Goal: Communication & Community: Answer question/provide support

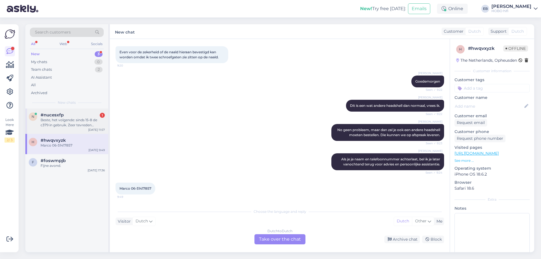
click at [79, 123] on div "Beste, het volgende: sinds 15-8 de c379 in gebruik. Zeer tevreden daarover, ech…" at bounding box center [73, 122] width 64 height 10
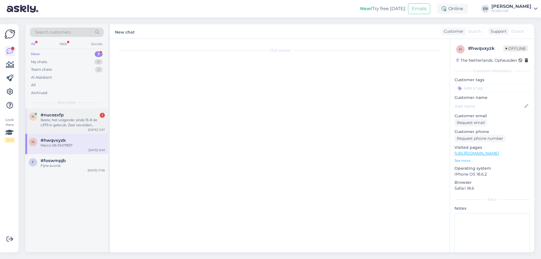
scroll to position [290, 0]
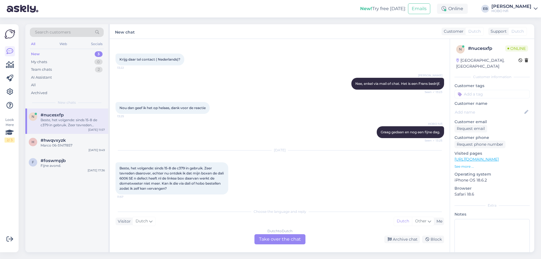
click at [280, 240] on div "Dutch to Dutch Take over the chat" at bounding box center [279, 239] width 51 height 10
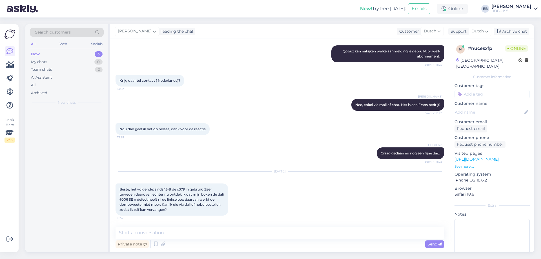
scroll to position [268, 0]
click at [144, 236] on textarea at bounding box center [280, 233] width 328 height 12
type textarea "Goedemiddag,"
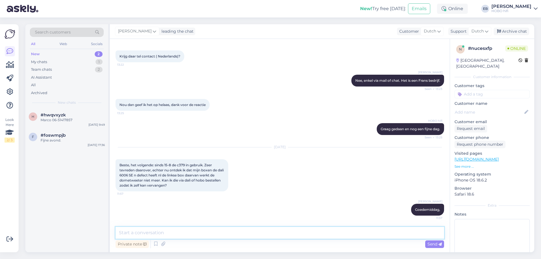
click at [144, 236] on textarea at bounding box center [280, 233] width 328 height 12
type textarea "Ik kijk voor je na of doie nog leverbaar is. Een ogenblik alsjeblieft."
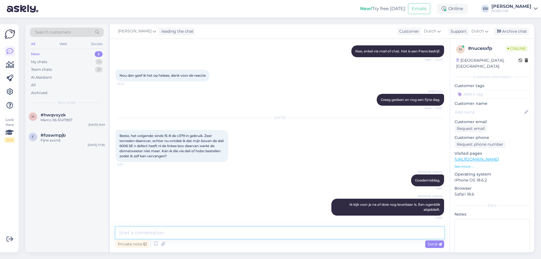
click at [317, 233] on textarea at bounding box center [280, 233] width 328 height 12
type textarea "*die"
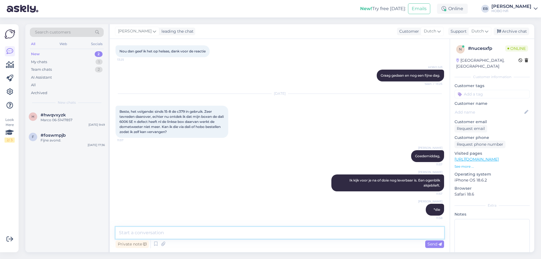
click at [133, 236] on textarea at bounding box center [280, 233] width 328 height 12
type textarea "Die is niet meer beschikbaar, helaas."
click at [431, 240] on div "Send" at bounding box center [434, 244] width 19 height 8
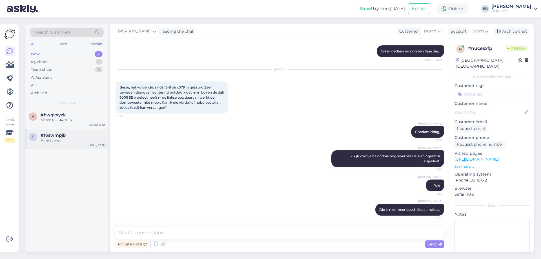
click at [74, 139] on div "Fijne avond." at bounding box center [73, 140] width 64 height 5
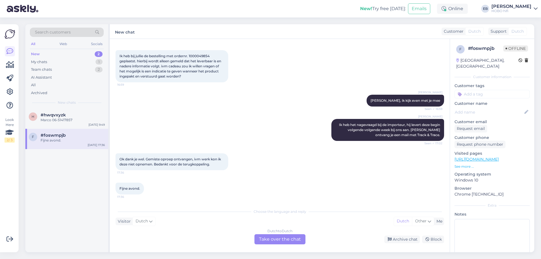
click at [275, 237] on div "Dutch to Dutch Take over the chat" at bounding box center [279, 239] width 51 height 10
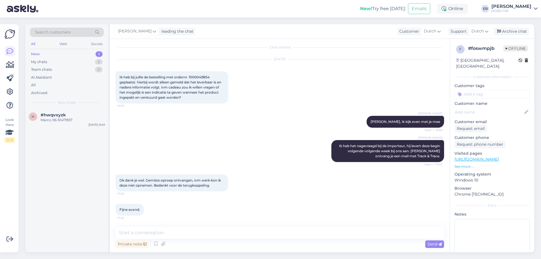
scroll to position [3, 0]
click at [511, 32] on div "Archive chat" at bounding box center [511, 32] width 35 height 8
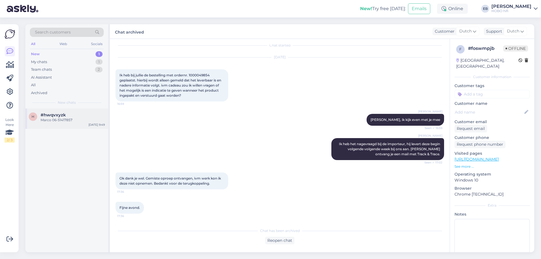
click at [75, 120] on div "Marco 06-51417857" at bounding box center [73, 119] width 64 height 5
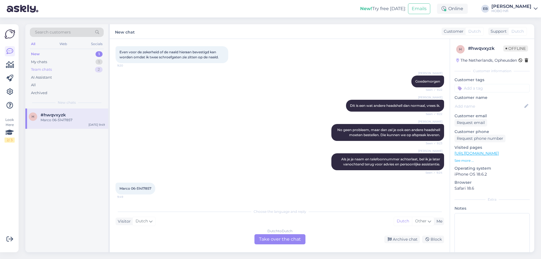
click at [52, 69] on div "Team chats 2" at bounding box center [67, 70] width 74 height 8
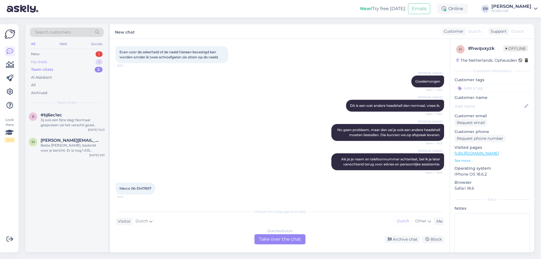
click at [52, 62] on div "My chats 1" at bounding box center [67, 62] width 74 height 8
click at [48, 85] on div "All" at bounding box center [67, 85] width 74 height 8
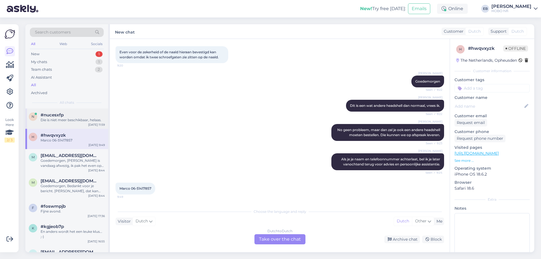
click at [63, 120] on div "Die is niet meer beschikbaar, helaas." at bounding box center [73, 119] width 64 height 5
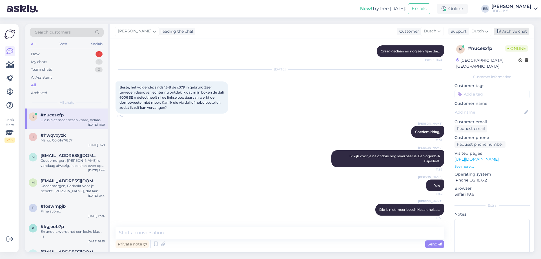
click at [522, 32] on div "Archive chat" at bounding box center [511, 32] width 35 height 8
click at [236, 138] on div "[PERSON_NAME], 11:57" at bounding box center [280, 132] width 328 height 24
click at [58, 52] on div "New 1" at bounding box center [67, 54] width 74 height 8
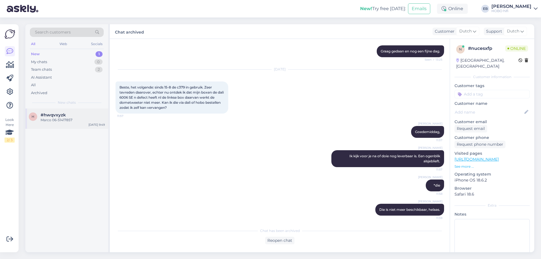
click at [79, 115] on div "#hwqvxyzk" at bounding box center [73, 114] width 64 height 5
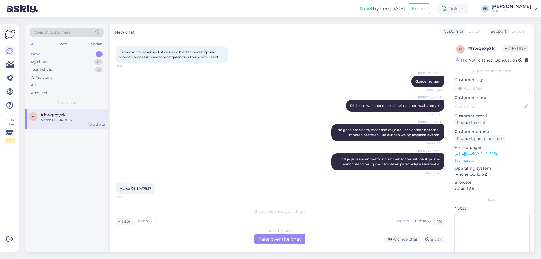
click at [263, 238] on div "Dutch to Dutch Take over the chat" at bounding box center [279, 239] width 51 height 10
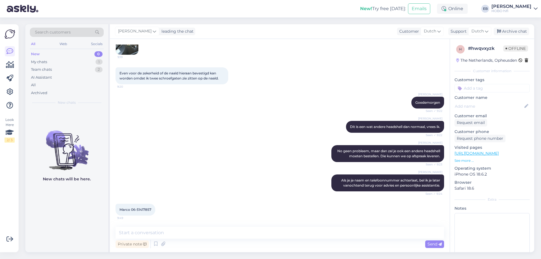
scroll to position [77, 0]
click at [268, 238] on textarea at bounding box center [280, 233] width 328 height 12
click at [238, 210] on div "[PERSON_NAME] 06-51417857 9:49" at bounding box center [280, 209] width 328 height 24
click at [506, 33] on div "Archive chat" at bounding box center [511, 32] width 35 height 8
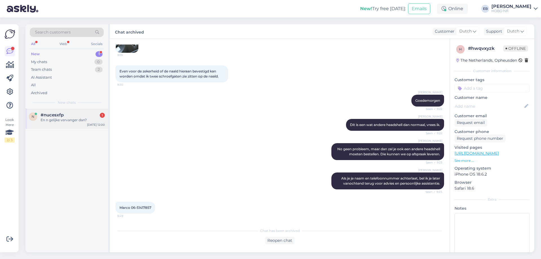
click at [77, 119] on div "En n gelijke vervanger dan?" at bounding box center [73, 119] width 64 height 5
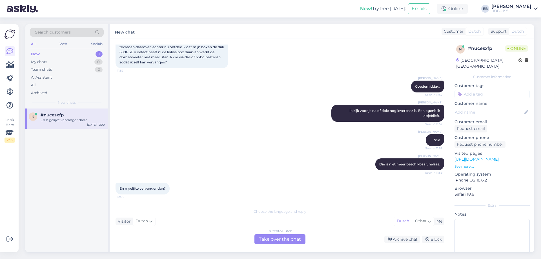
click at [274, 241] on div "Dutch to Dutch Take over the chat" at bounding box center [279, 239] width 51 height 10
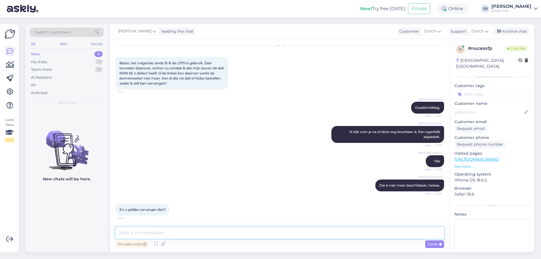
click at [210, 234] on textarea at bounding box center [280, 233] width 328 height 12
type textarea "D"
type textarea "[PERSON_NAME] zal je even moeten kijken wat er in die speaker zit, ik kan allee…"
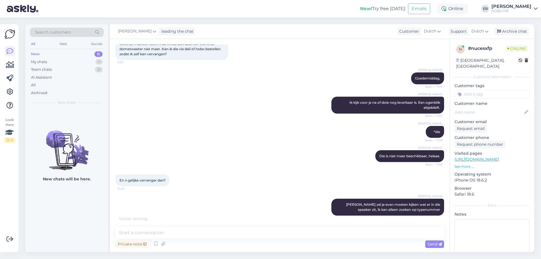
click at [313, 120] on div "[PERSON_NAME] *die Seen ✓ 11:58" at bounding box center [280, 132] width 328 height 24
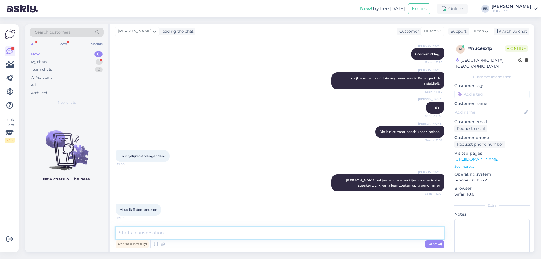
click at [172, 235] on textarea at bounding box center [280, 233] width 328 height 12
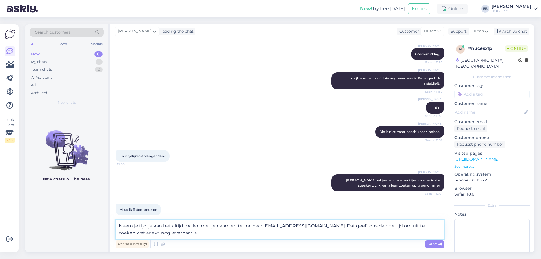
type textarea "Neem je tijd, je kan het altijd mailen met je naam en tel. nr. naar [EMAIL_ADDR…"
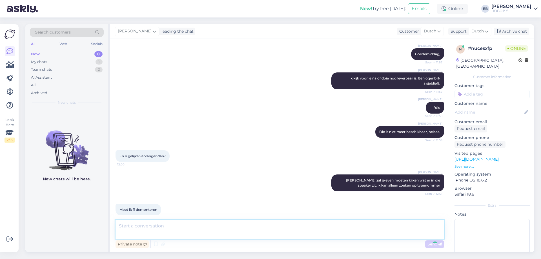
scroll to position [483, 0]
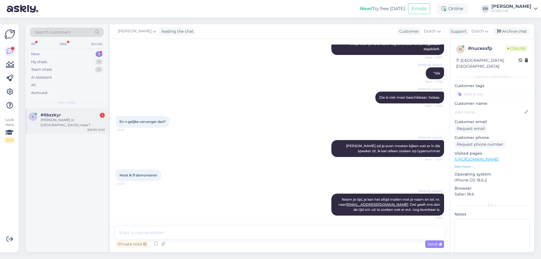
click at [64, 119] on div "[PERSON_NAME] in [GEOGRAPHIC_DATA] meer?" at bounding box center [73, 122] width 64 height 10
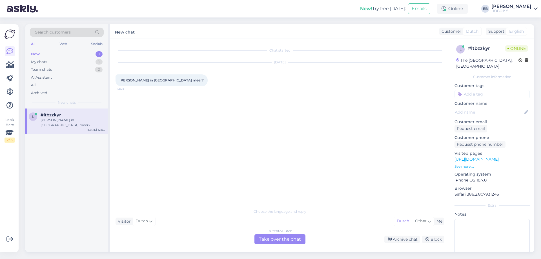
click at [276, 236] on div "Dutch to Dutch Take over the chat" at bounding box center [279, 239] width 51 height 10
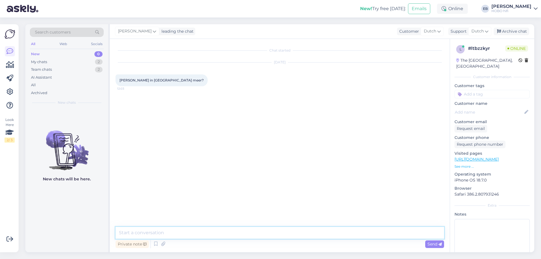
click at [196, 232] on textarea at bounding box center [280, 233] width 328 height 12
type textarea "Goedemiddag,"
click at [188, 230] on textarea at bounding box center [280, 233] width 328 height 12
type textarea "Nee, al 11 jaar niet meer."
click at [188, 230] on textarea at bounding box center [280, 233] width 328 height 12
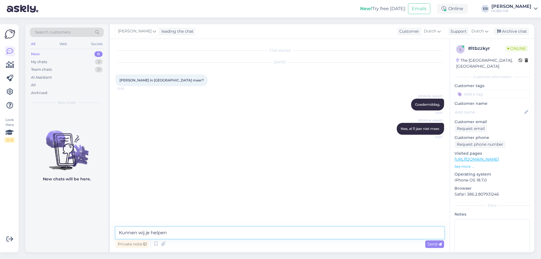
type textarea "Kunnen wij je helpen?"
click at [45, 62] on div "My chats" at bounding box center [39, 62] width 16 height 6
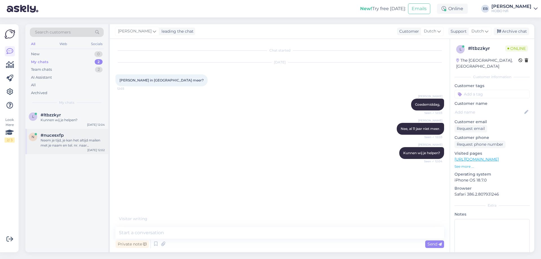
click at [82, 143] on div "Neem je tijd, je kan het altijd mailen met je naam en tel. nr. naar [EMAIL_ADDR…" at bounding box center [73, 143] width 64 height 10
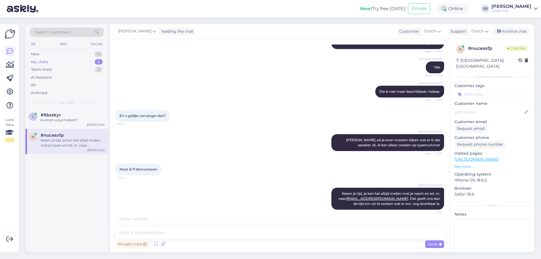
scroll to position [483, 0]
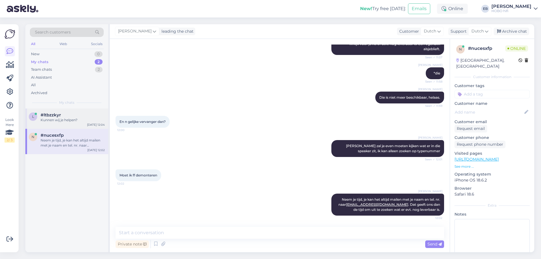
click at [71, 114] on div "#ltbzzkyr" at bounding box center [73, 114] width 64 height 5
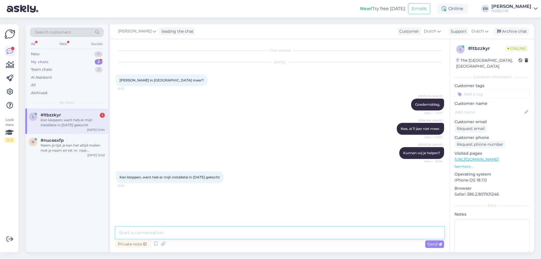
click at [182, 236] on textarea at bounding box center [280, 233] width 328 height 12
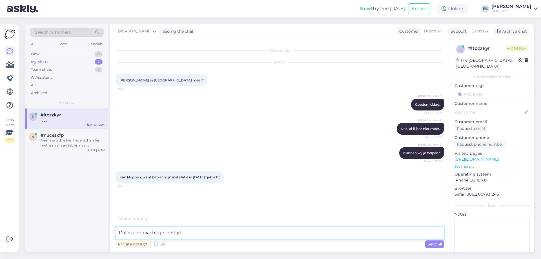
type textarea "Dat is een prachtige leeftijd!"
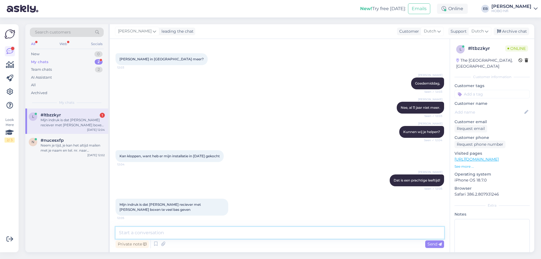
click at [146, 232] on textarea at bounding box center [280, 233] width 328 height 12
click at [179, 236] on textarea at bounding box center [280, 233] width 328 height 12
type textarea "Dat is wat je nu hebt staan?"
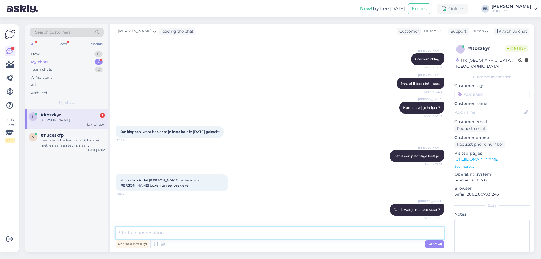
scroll to position [70, 0]
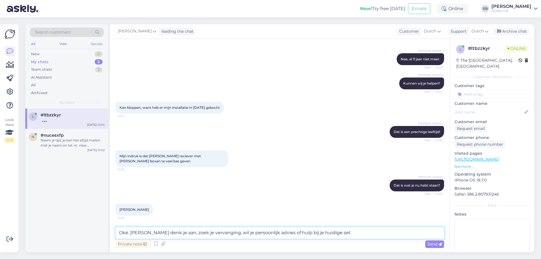
type textarea "Oké. [PERSON_NAME] denk je aan, zoek je vervanging, wil je persoonlijk advies o…"
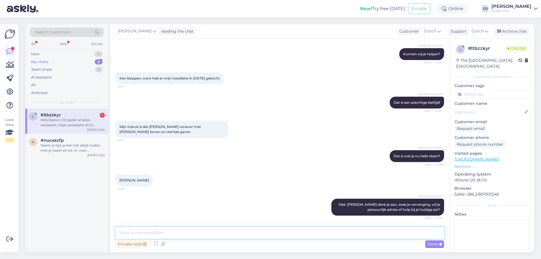
scroll to position [128, 0]
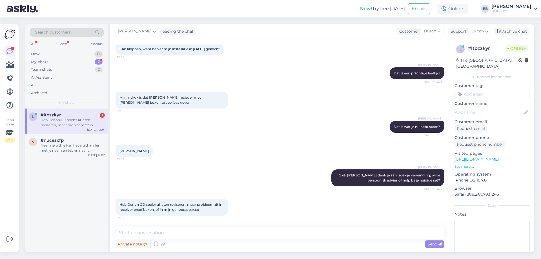
click at [55, 121] on div "Heb Denon CD speler al laten reviseren, maar probleem zit in receiver en/of box…" at bounding box center [73, 122] width 64 height 10
click at [161, 230] on textarea at bounding box center [280, 233] width 328 height 12
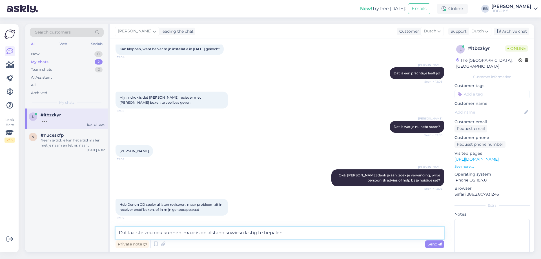
click at [295, 232] on textarea "Dat laatste zou ook kunnen, maar is op afstand sowieso lastig te bepalen." at bounding box center [280, 233] width 328 height 12
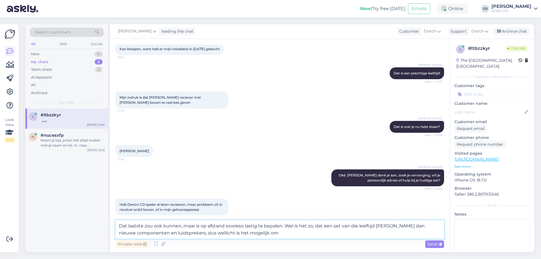
scroll to position [164, 0]
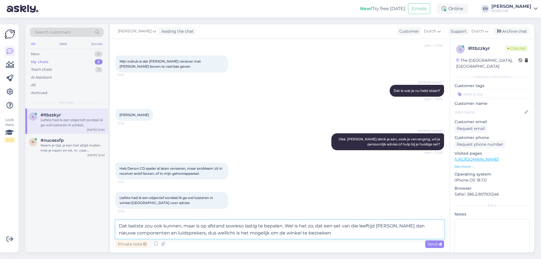
type textarea "Dat laatste zou ook kunnen, maar is op afstand sowieso lastig te bepalen. Wel i…"
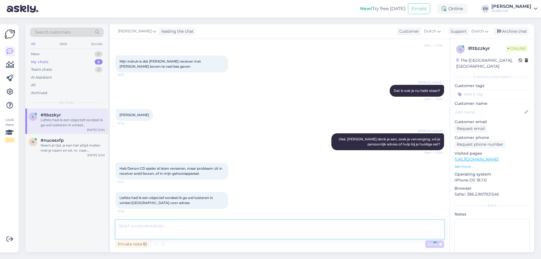
scroll to position [197, 0]
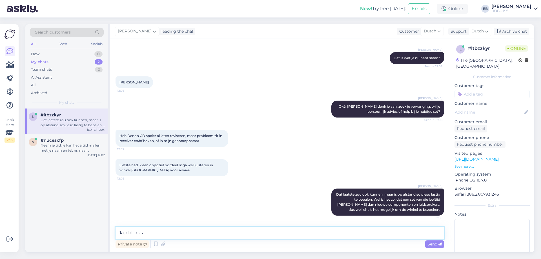
type textarea "Ja, dat dus."
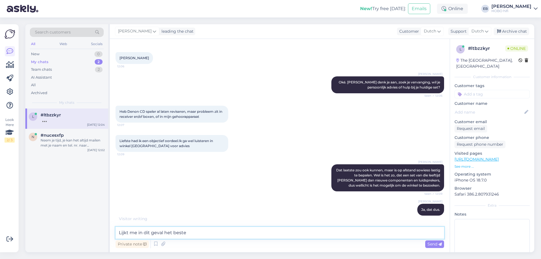
type textarea "Lijkt me in dit geval het beste."
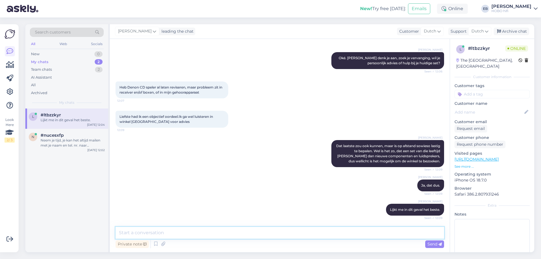
click at [243, 231] on textarea at bounding box center [280, 233] width 328 height 12
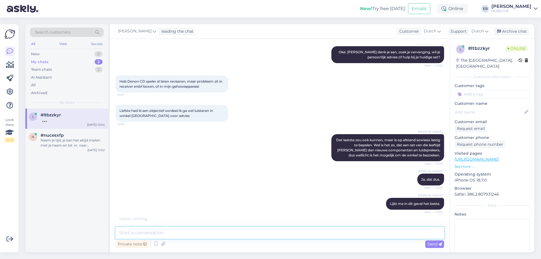
click at [243, 231] on textarea at bounding box center [280, 233] width 328 height 12
click at [232, 234] on textarea at bounding box center [280, 233] width 328 height 12
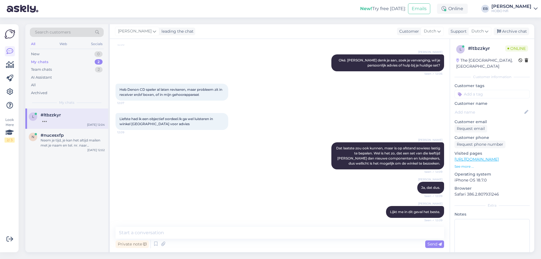
scroll to position [245, 0]
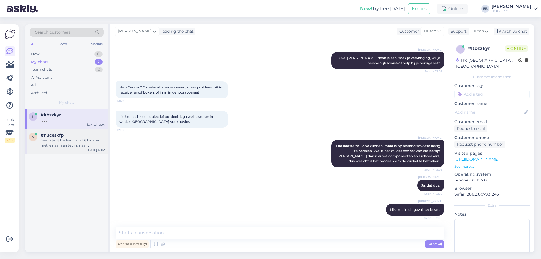
click at [70, 146] on div "Neem je tijd, je kan het altijd mailen met je naam en tel. nr. naar [EMAIL_ADDR…" at bounding box center [73, 143] width 64 height 10
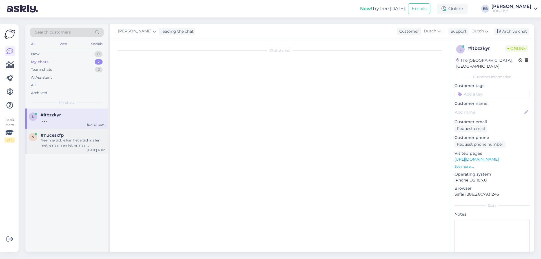
scroll to position [483, 0]
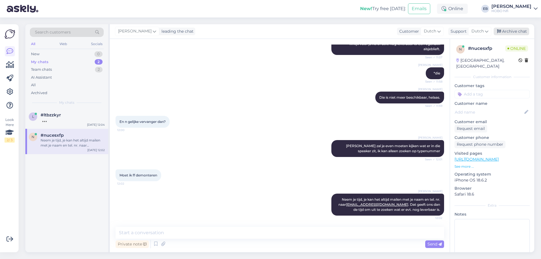
click at [517, 30] on div "Archive chat" at bounding box center [511, 32] width 35 height 8
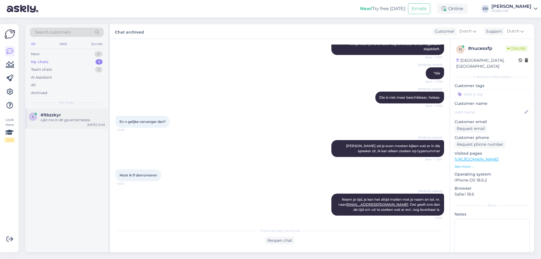
click at [81, 120] on div "Lijkt me in dit geval het beste." at bounding box center [73, 119] width 64 height 5
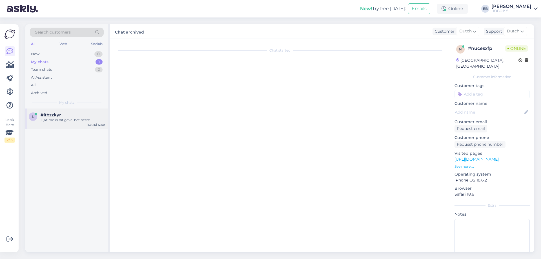
scroll to position [245, 0]
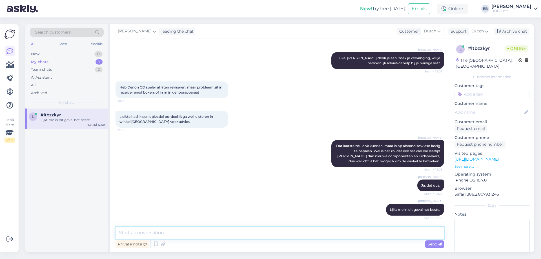
click at [157, 229] on textarea at bounding box center [280, 233] width 328 height 12
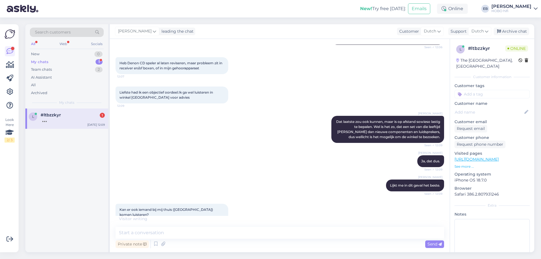
scroll to position [276, 0]
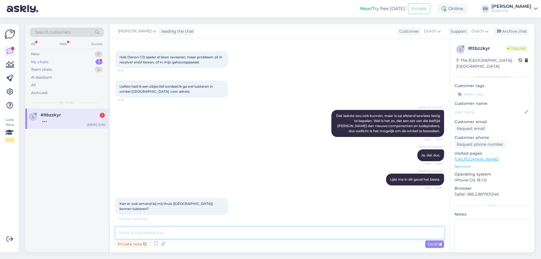
click at [167, 234] on textarea at bounding box center [280, 233] width 328 height 12
type textarea "H"
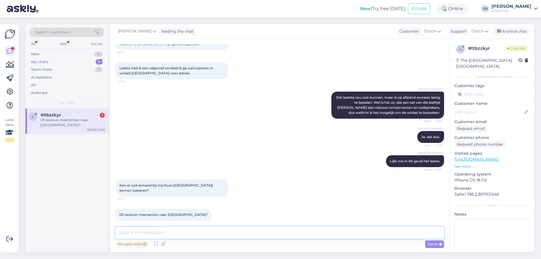
click at [141, 231] on textarea at bounding box center [280, 233] width 328 height 12
type textarea "Ik zou het meenemen naar [GEOGRAPHIC_DATA], van daaruit kunnen we altijd nog be…"
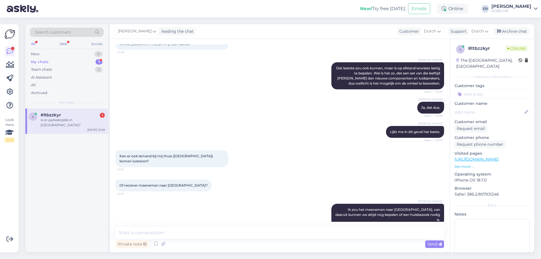
scroll to position [347, 0]
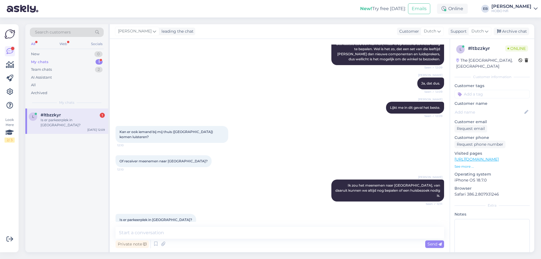
click at [87, 117] on div "#ltbzzkyr 1" at bounding box center [73, 114] width 64 height 5
click at [164, 234] on textarea at bounding box center [280, 233] width 328 height 12
click at [228, 234] on textarea "Ja, aan de overkant van het pand zit de" at bounding box center [280, 233] width 328 height 12
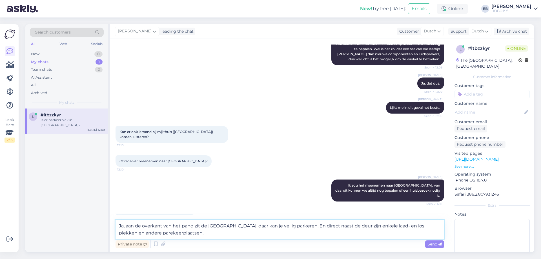
click at [152, 234] on textarea "Ja, aan de overkant van het pand zit de [GEOGRAPHIC_DATA], daar kan je veilig p…" at bounding box center [280, 229] width 328 height 19
type textarea "Ja, aan de overkant van het pand zit de [GEOGRAPHIC_DATA], daar kan je veilig p…"
click at [439, 239] on div "Private note Send" at bounding box center [280, 244] width 328 height 11
click at [436, 243] on span "Send" at bounding box center [434, 243] width 14 height 5
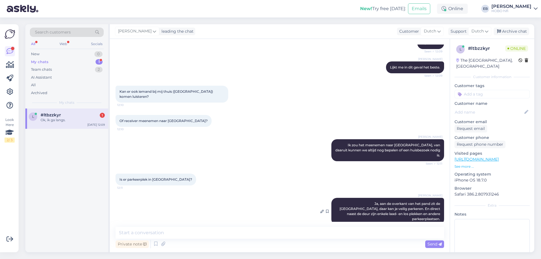
scroll to position [406, 0]
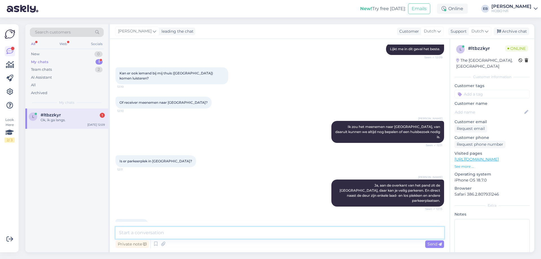
click at [200, 235] on textarea at bounding box center [280, 233] width 328 height 12
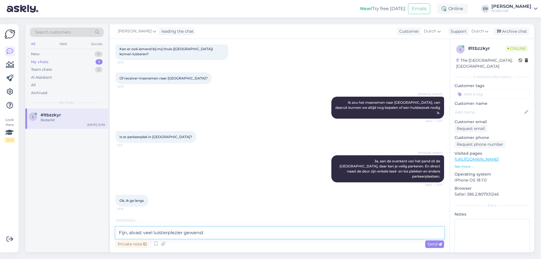
type textarea "Fijn, alvast veel luisterplezier gewenst!"
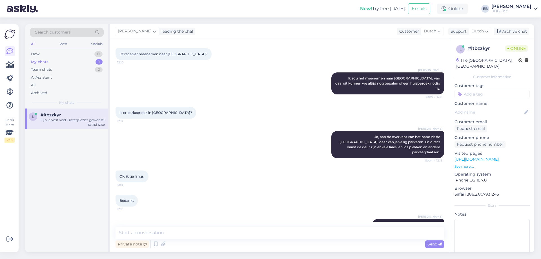
click at [289, 114] on div "Is er parkeerplek in [GEOGRAPHIC_DATA]? 12:11" at bounding box center [280, 113] width 328 height 24
click at [79, 67] on div "Team chats 2" at bounding box center [67, 70] width 74 height 8
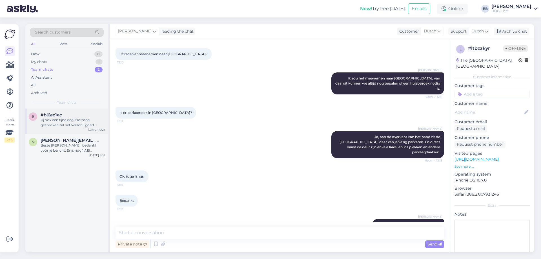
click at [78, 119] on div "Jij ook een fijne dag! Normaal gesproken zal het verschil goed hoorbaar zijn." at bounding box center [73, 122] width 64 height 10
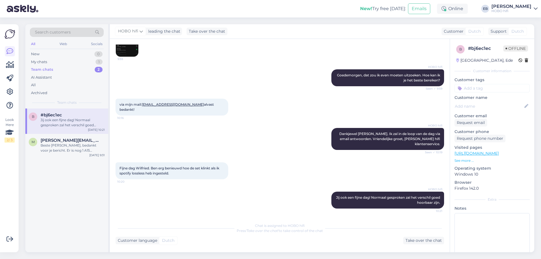
scroll to position [100, 0]
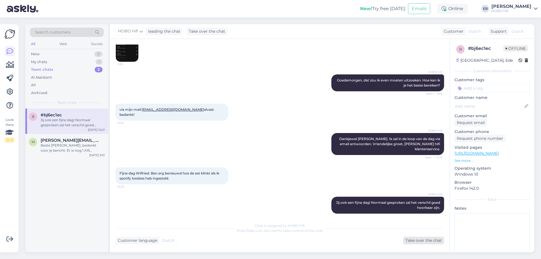
click at [430, 243] on div "Take over the chat" at bounding box center [423, 241] width 41 height 8
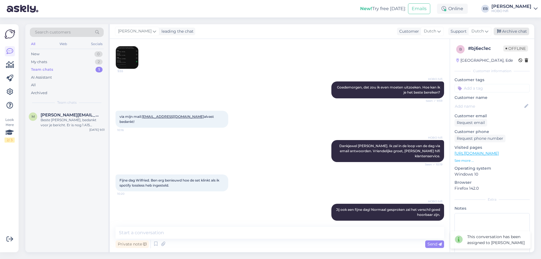
click at [521, 31] on div "Archive chat" at bounding box center [511, 32] width 35 height 8
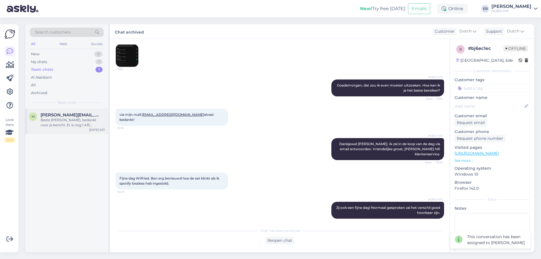
click at [71, 118] on div "Beste [PERSON_NAME], bedankt voor je bericht. Er is nog 1 A15 beschikbaar. Deze…" at bounding box center [73, 122] width 64 height 10
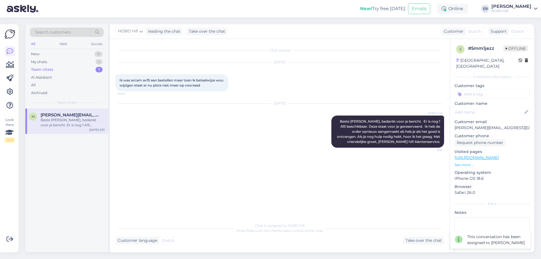
scroll to position [0, 0]
click at [427, 242] on div "Take over the chat" at bounding box center [423, 241] width 41 height 8
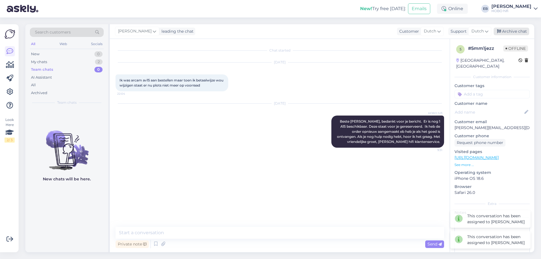
click at [510, 32] on div "Archive chat" at bounding box center [511, 32] width 35 height 8
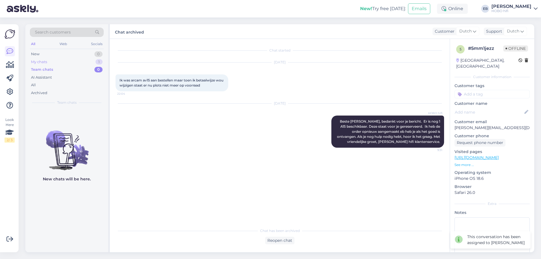
click at [45, 60] on div "My chats" at bounding box center [39, 62] width 16 height 6
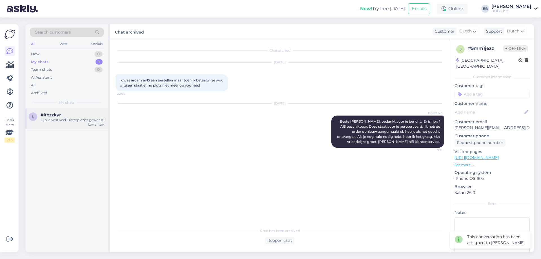
click at [58, 112] on div "l #ltbzzkyr Fijn, alvast veel luisterplezier gewenst! [DATE] 12:14" at bounding box center [66, 118] width 83 height 20
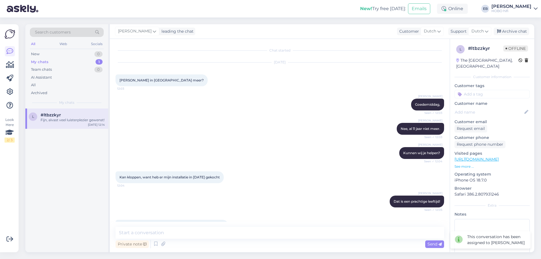
scroll to position [454, 0]
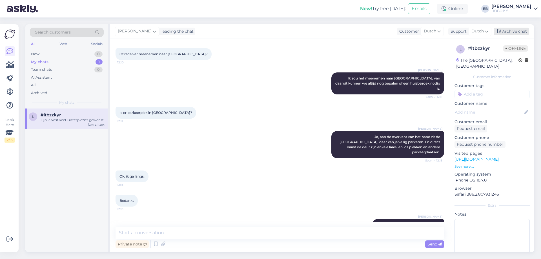
click at [510, 32] on div "Archive chat" at bounding box center [511, 32] width 35 height 8
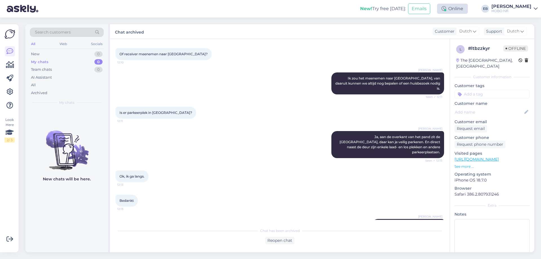
click at [462, 10] on div "Online" at bounding box center [452, 9] width 31 height 10
click at [463, 32] on button "1 hour" at bounding box center [455, 30] width 16 height 6
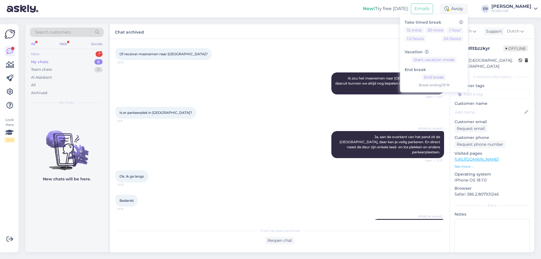
click at [69, 51] on div "New 1" at bounding box center [67, 54] width 74 height 8
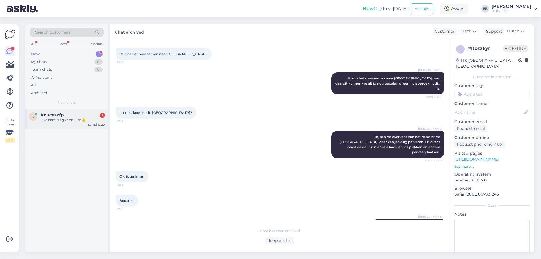
click at [75, 114] on div "#nucesxfp 1" at bounding box center [73, 114] width 64 height 5
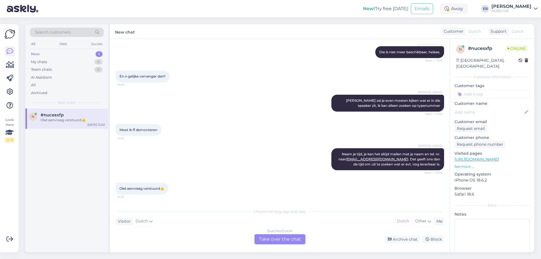
click at [289, 241] on div "Dutch to Dutch Take over the chat" at bounding box center [279, 239] width 51 height 10
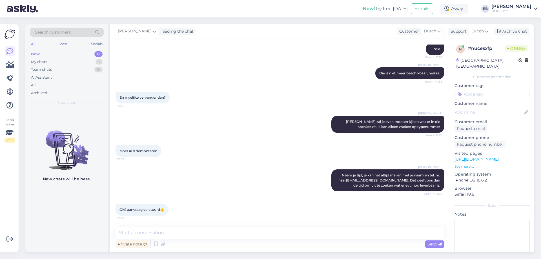
scroll to position [507, 0]
click at [245, 235] on textarea at bounding box center [280, 233] width 328 height 12
type textarea "We komen er z.s.m op terug."
click at [439, 242] on span "Send" at bounding box center [434, 243] width 14 height 5
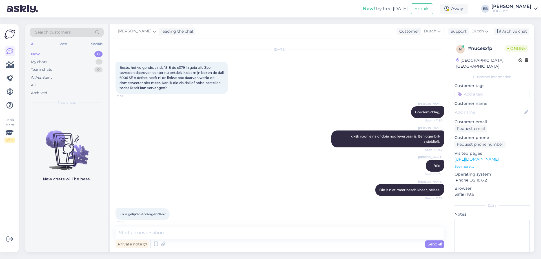
scroll to position [531, 0]
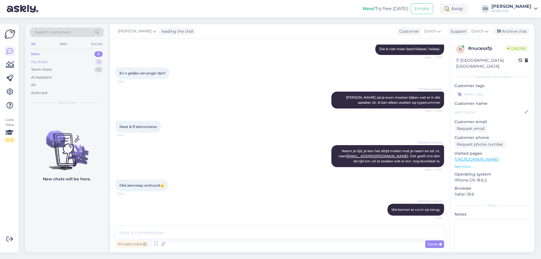
click at [44, 62] on div "My chats" at bounding box center [39, 62] width 16 height 6
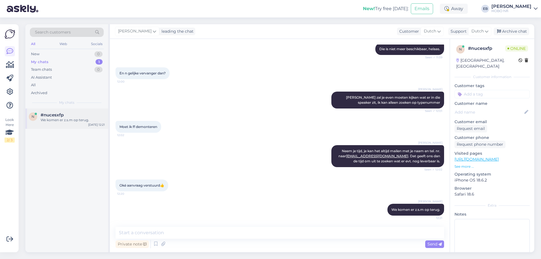
click at [72, 121] on div "We komen er z.s.m op terug." at bounding box center [73, 119] width 64 height 5
click at [504, 33] on div "Archive chat" at bounding box center [511, 32] width 35 height 8
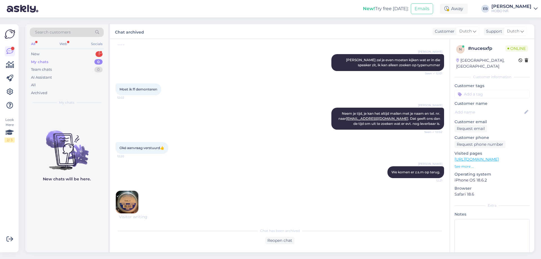
scroll to position [593, 0]
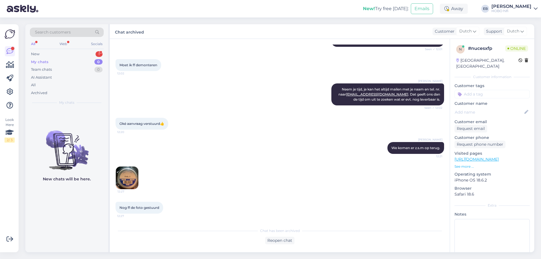
click at [281, 244] on div "Chat started [DATE] Hi, heb N link gekregen voor 60 dagen proef voor qobus daar…" at bounding box center [280, 145] width 340 height 213
click at [282, 240] on div "Reopen chat" at bounding box center [279, 241] width 29 height 8
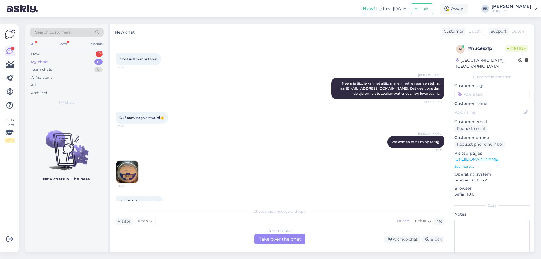
click at [282, 240] on div "Dutch to Dutch Take over the chat" at bounding box center [279, 239] width 51 height 10
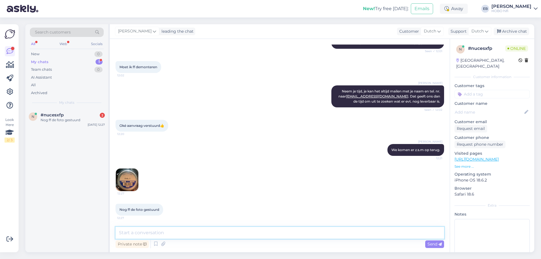
click at [163, 234] on textarea at bounding box center [280, 233] width 328 height 12
type textarea "Prima"
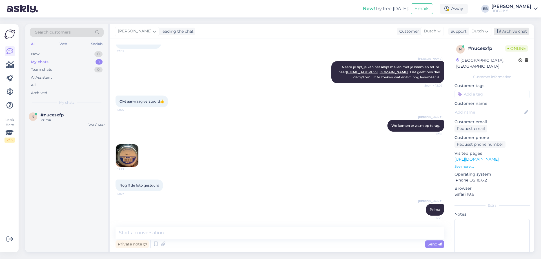
click at [508, 33] on div "Archive chat" at bounding box center [511, 32] width 35 height 8
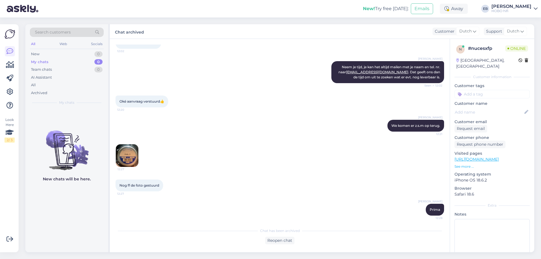
click at [128, 157] on img at bounding box center [127, 155] width 23 height 23
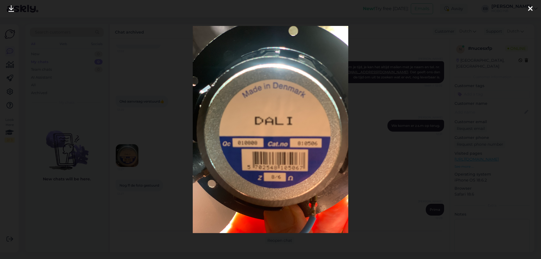
click at [526, 9] on div at bounding box center [530, 9] width 11 height 18
